Goal: Task Accomplishment & Management: Use online tool/utility

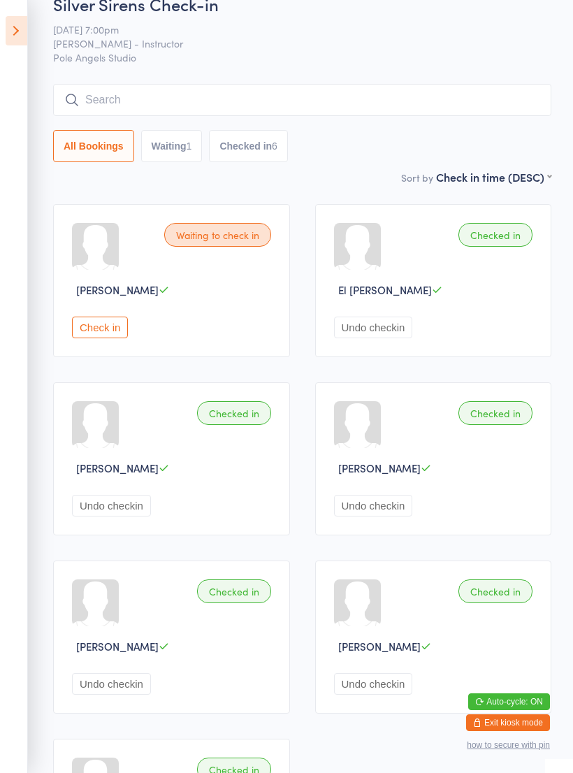
scroll to position [29, 0]
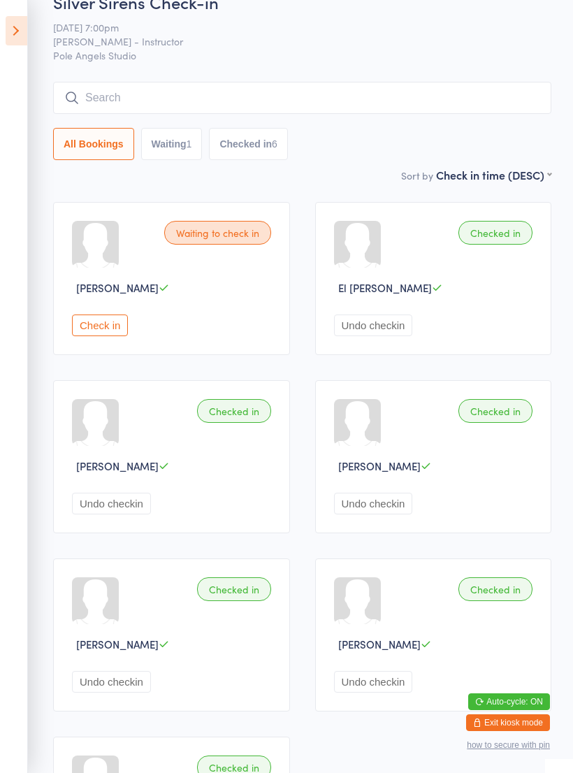
click at [101, 333] on button "Check in" at bounding box center [100, 325] width 56 height 22
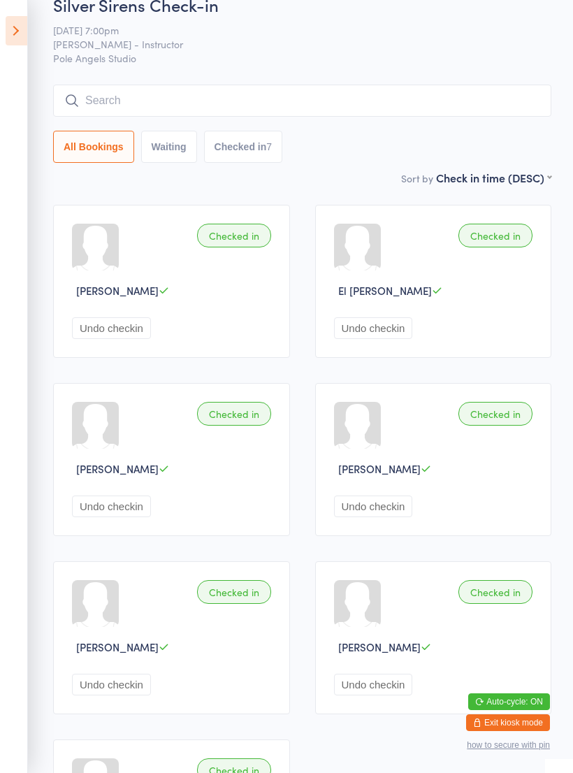
scroll to position [0, 0]
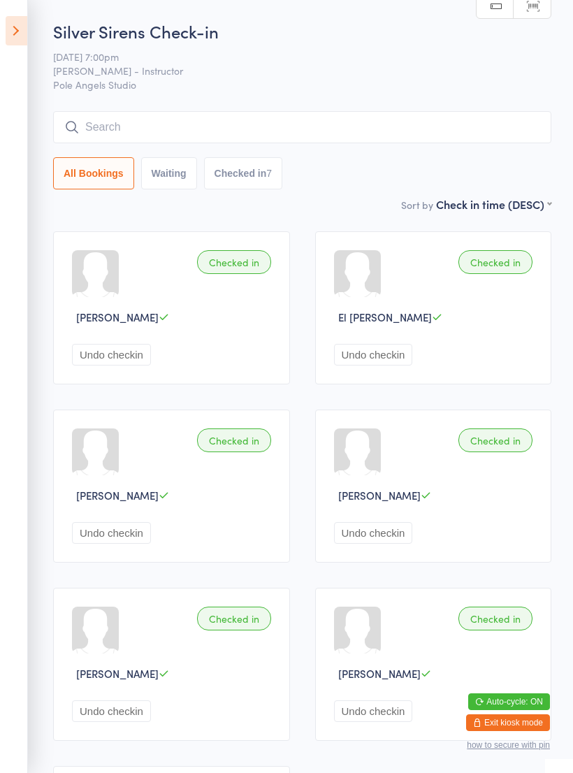
click at [20, 27] on icon at bounding box center [17, 30] width 22 height 29
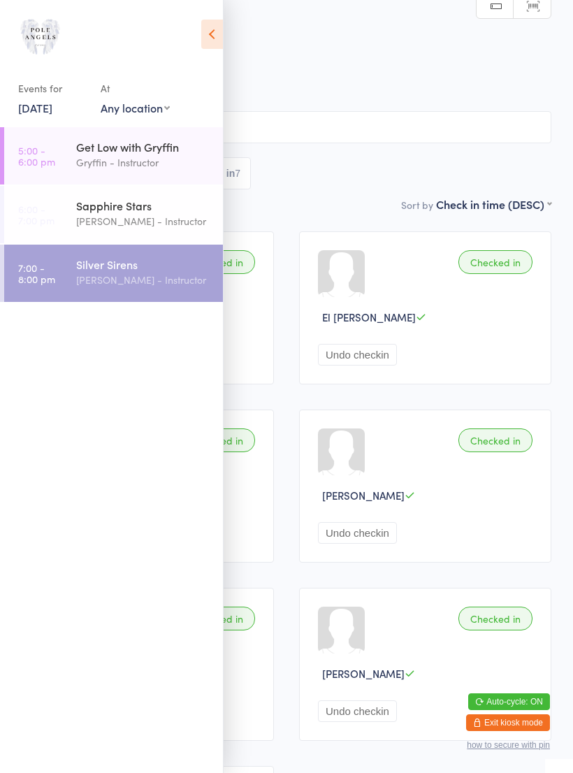
click at [210, 31] on icon at bounding box center [212, 34] width 22 height 29
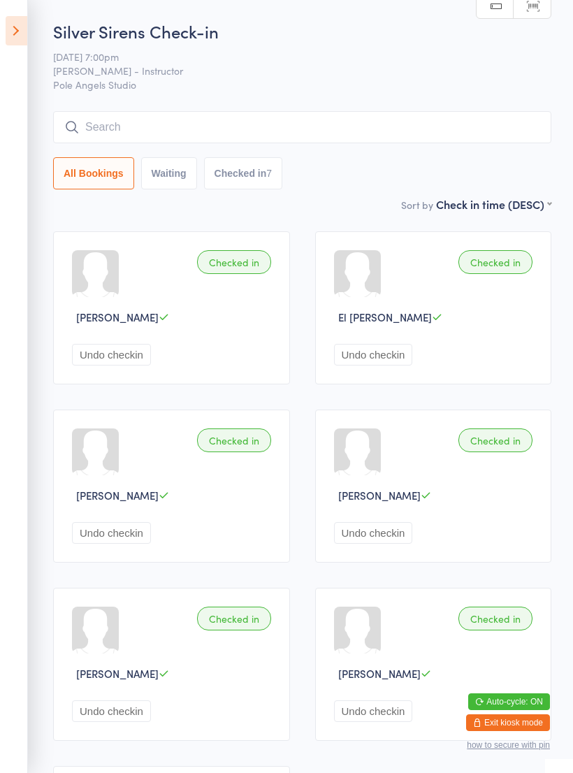
click at [18, 29] on icon at bounding box center [17, 30] width 22 height 29
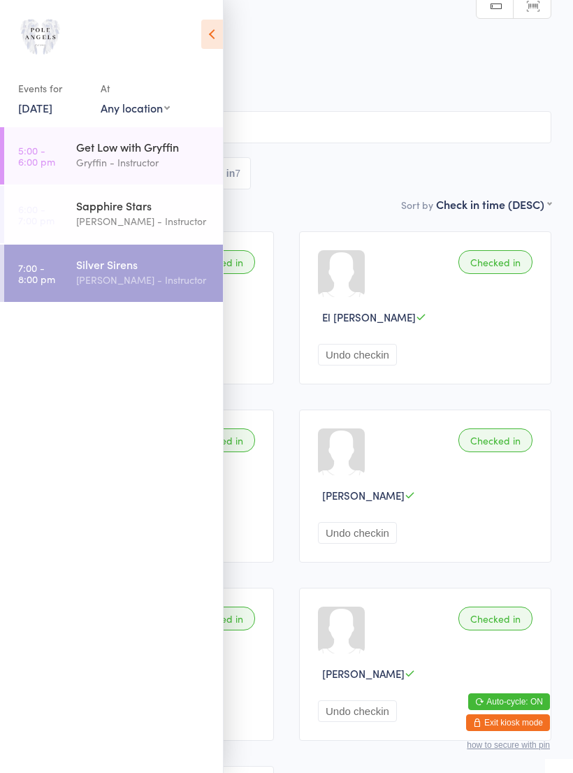
click at [52, 112] on link "[DATE]" at bounding box center [35, 107] width 34 height 15
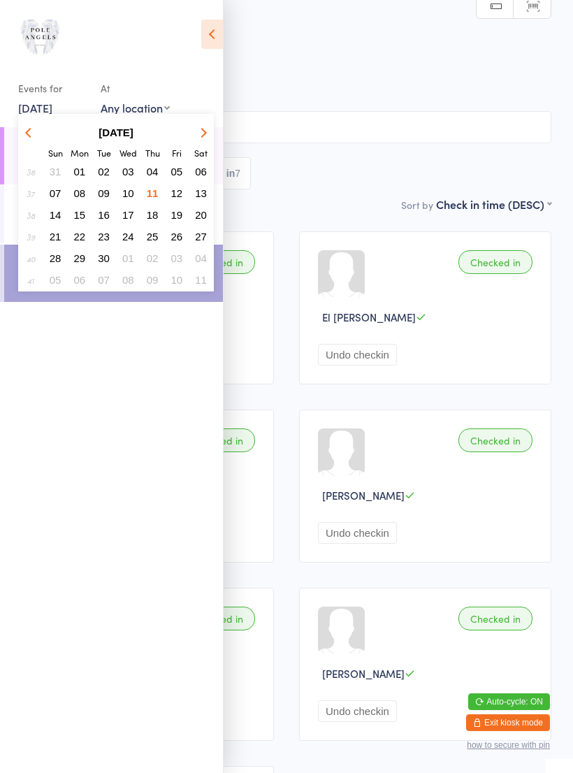
click at [192, 194] on button "13" at bounding box center [201, 193] width 22 height 19
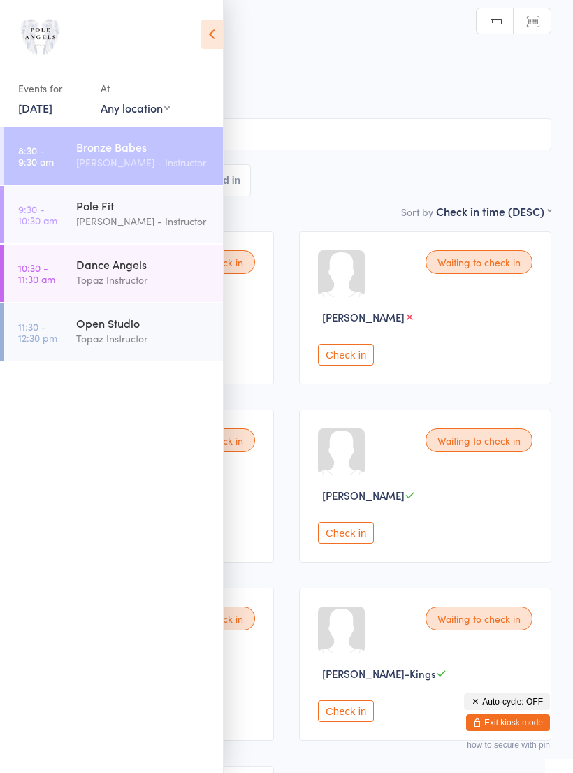
click at [115, 207] on div "Pole Fit" at bounding box center [143, 205] width 135 height 15
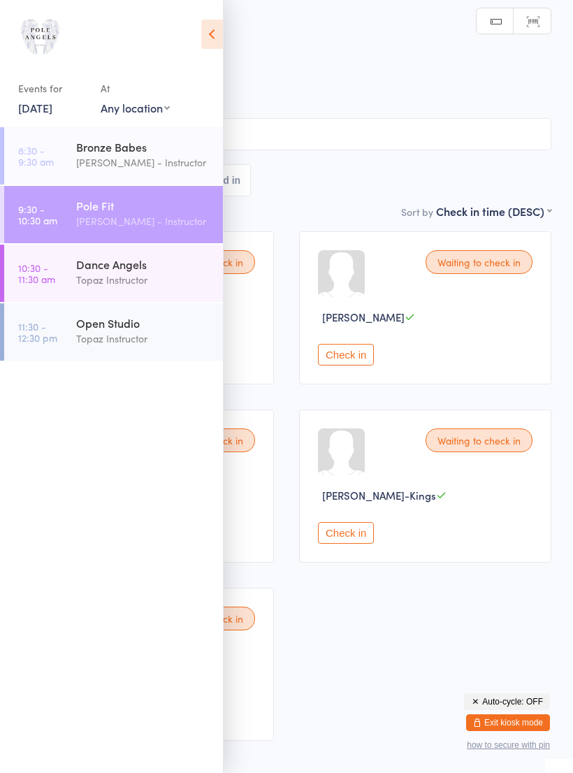
click at [203, 36] on icon at bounding box center [212, 34] width 22 height 29
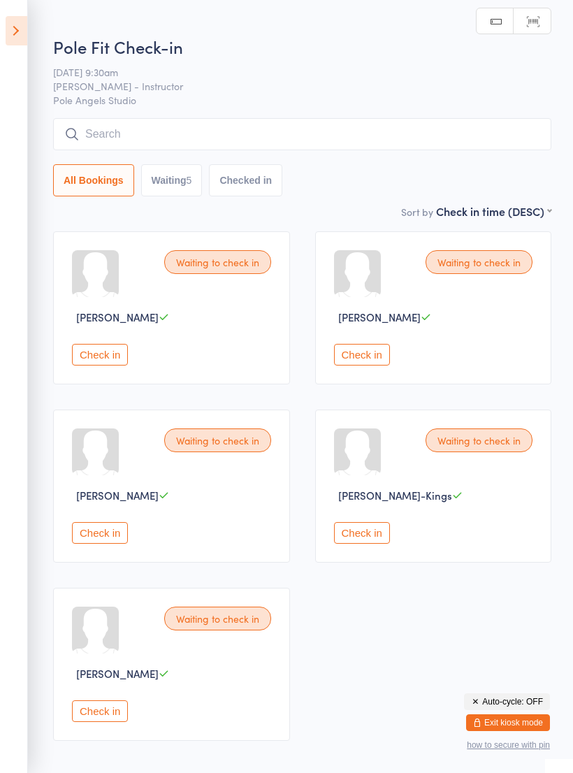
click at [21, 27] on icon at bounding box center [17, 30] width 22 height 29
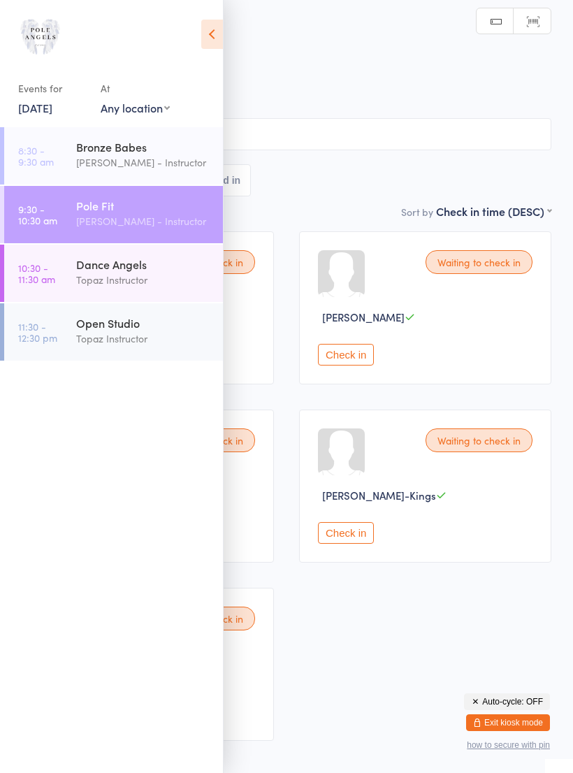
click at [52, 114] on link "[DATE]" at bounding box center [35, 107] width 34 height 15
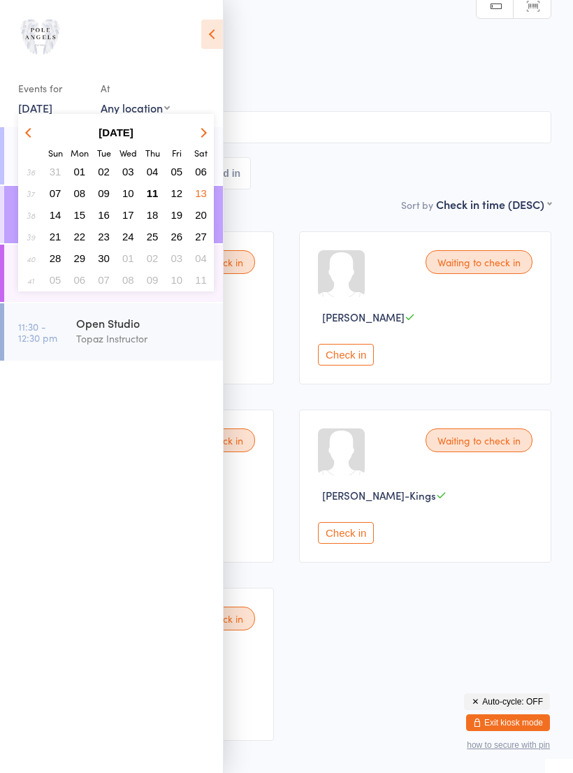
click at [179, 193] on span "12" at bounding box center [177, 193] width 12 height 12
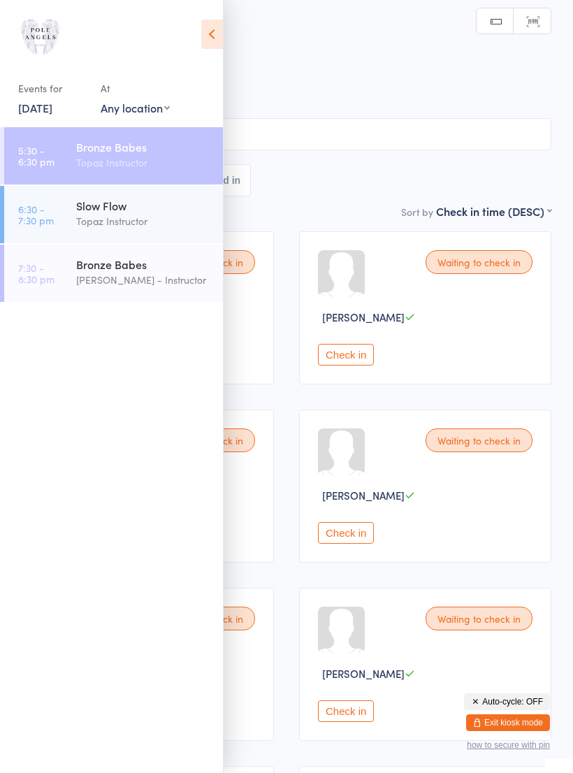
click at [147, 206] on div "Slow Flow" at bounding box center [143, 205] width 135 height 15
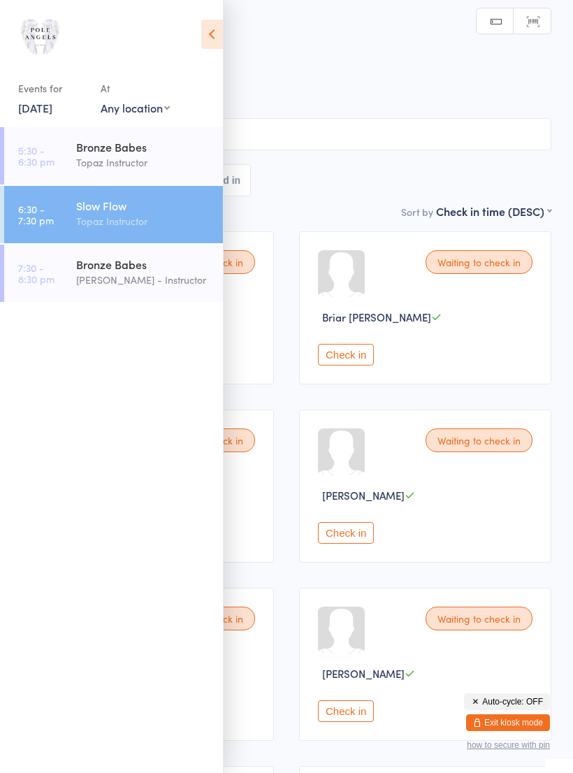
click at [217, 34] on icon at bounding box center [212, 34] width 22 height 29
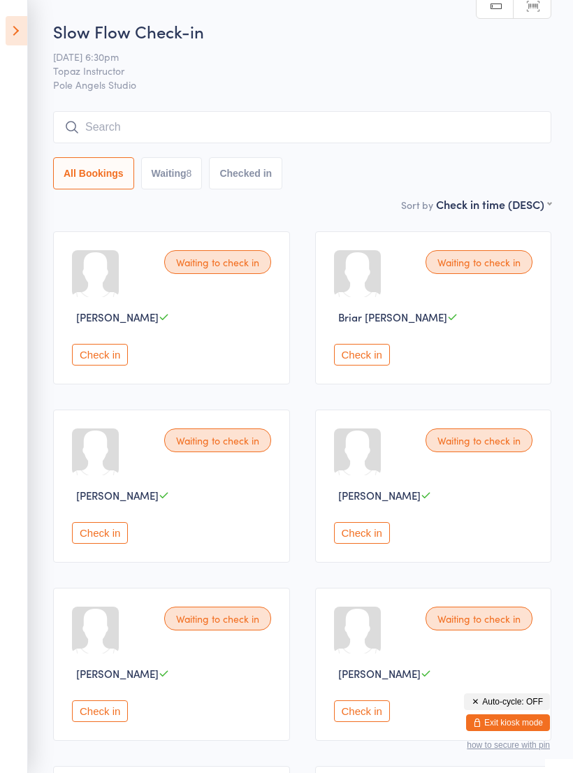
click at [16, 22] on icon at bounding box center [17, 30] width 22 height 29
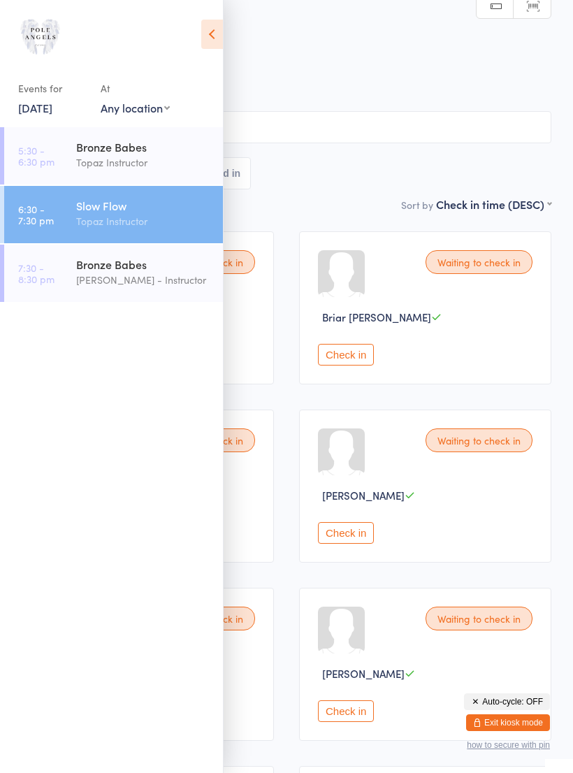
click at [143, 266] on div "Bronze Babes" at bounding box center [143, 263] width 135 height 15
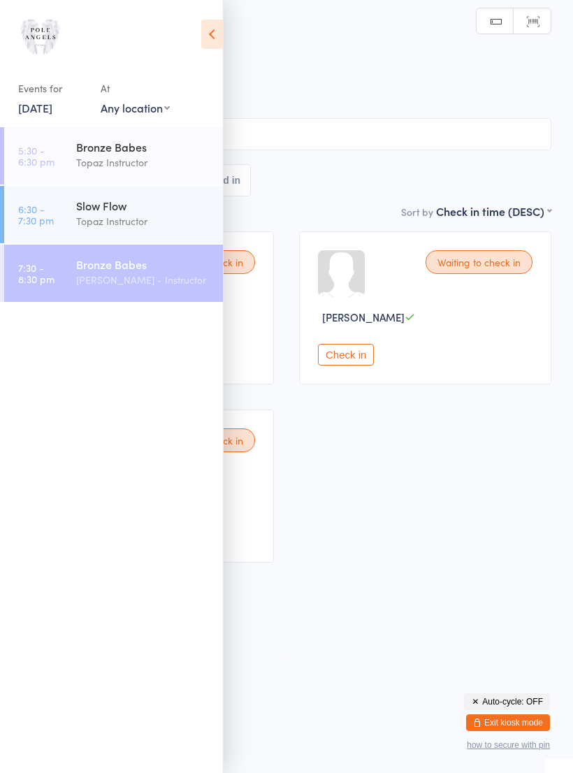
click at [212, 36] on icon at bounding box center [212, 34] width 22 height 29
